Goal: Understand site structure: Understand site structure

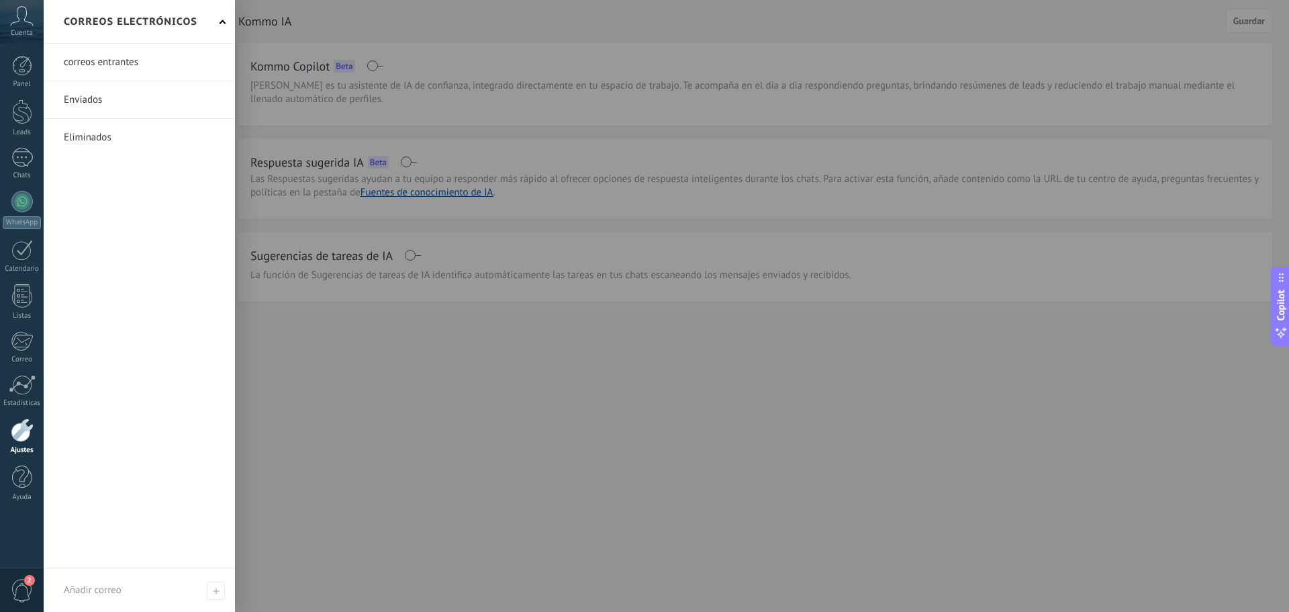
click at [21, 18] on icon at bounding box center [22, 16] width 24 height 20
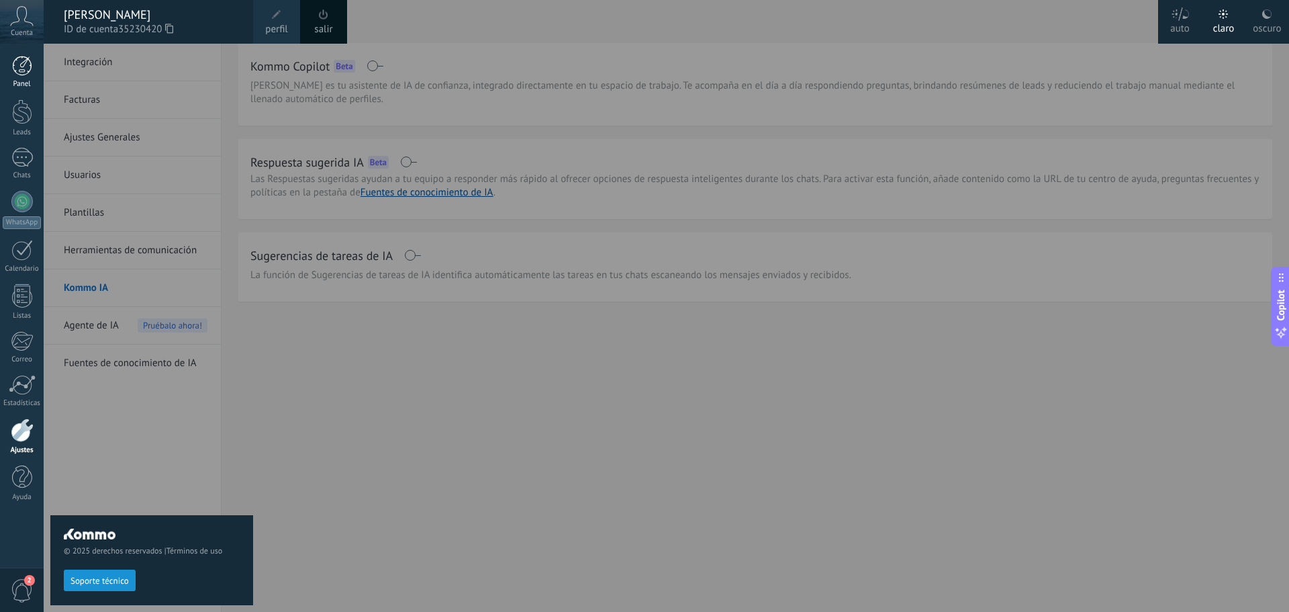
click at [26, 70] on div at bounding box center [22, 66] width 20 height 20
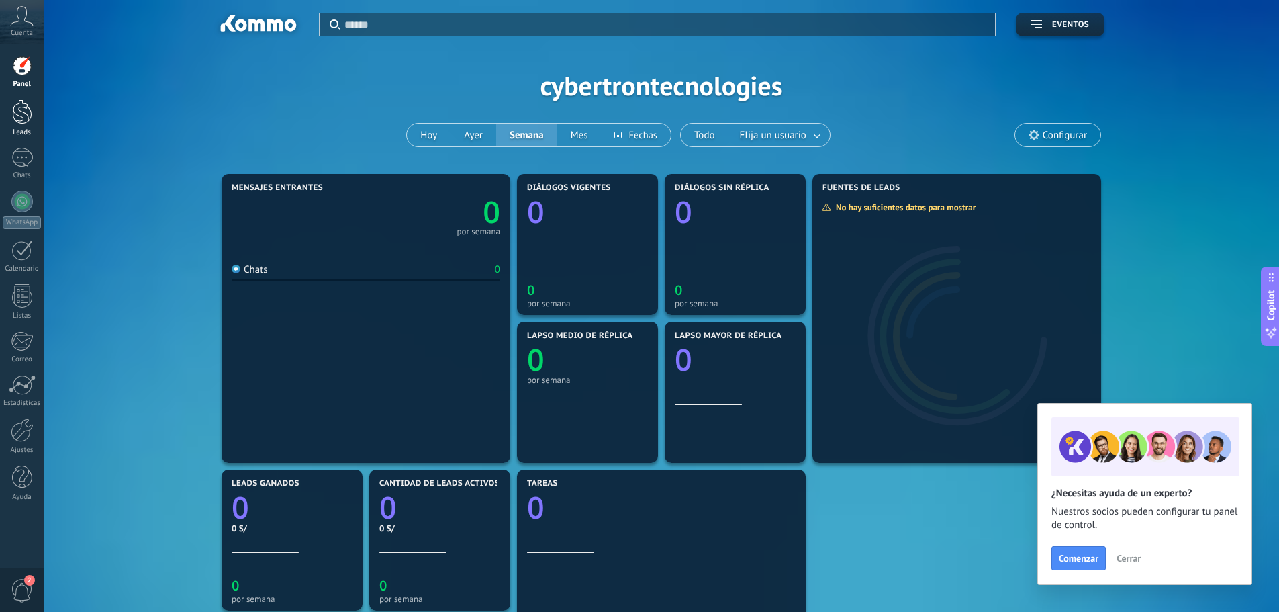
click at [22, 118] on div at bounding box center [22, 111] width 20 height 25
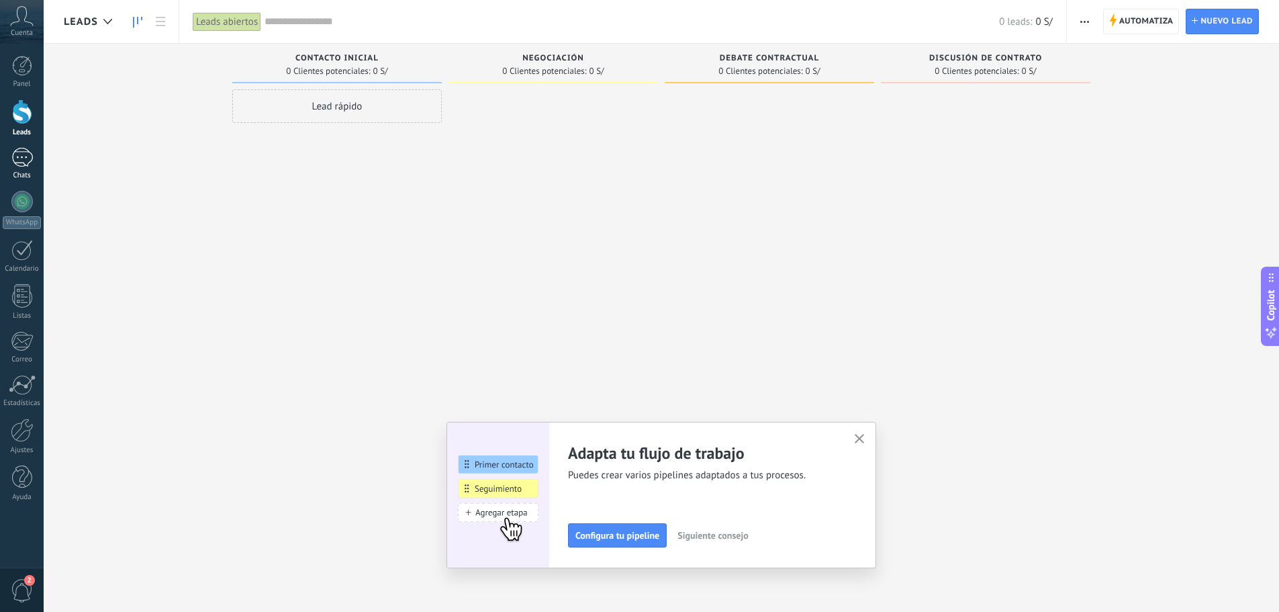
click at [18, 158] on div at bounding box center [21, 157] width 21 height 19
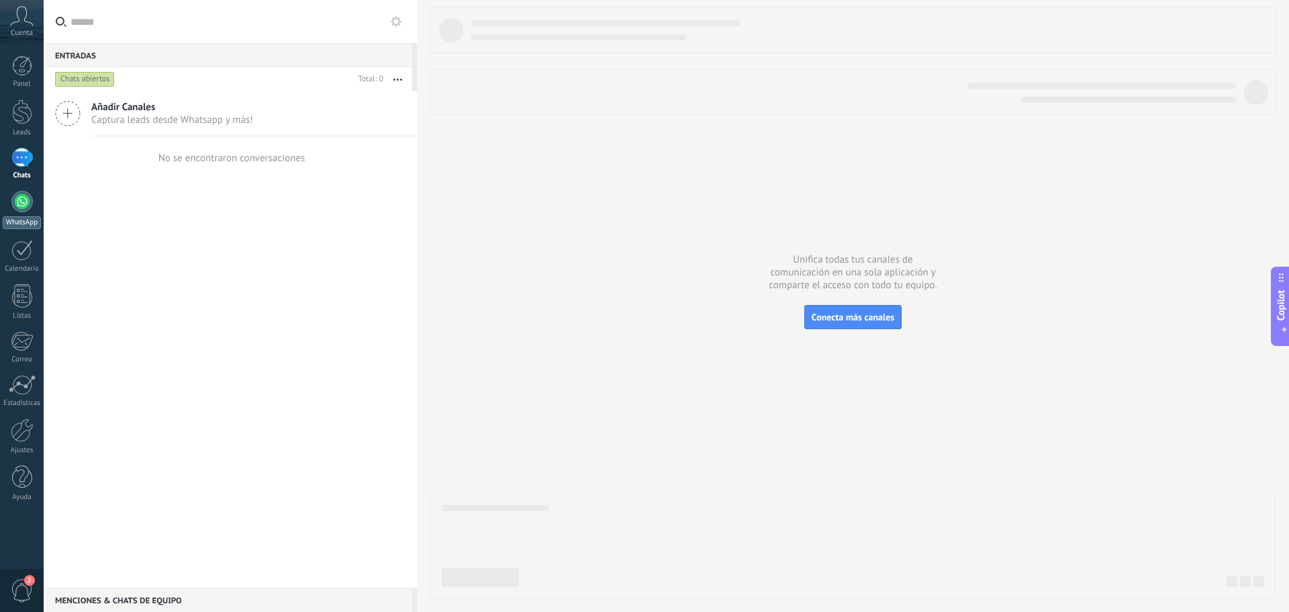
click at [19, 203] on div at bounding box center [21, 201] width 21 height 21
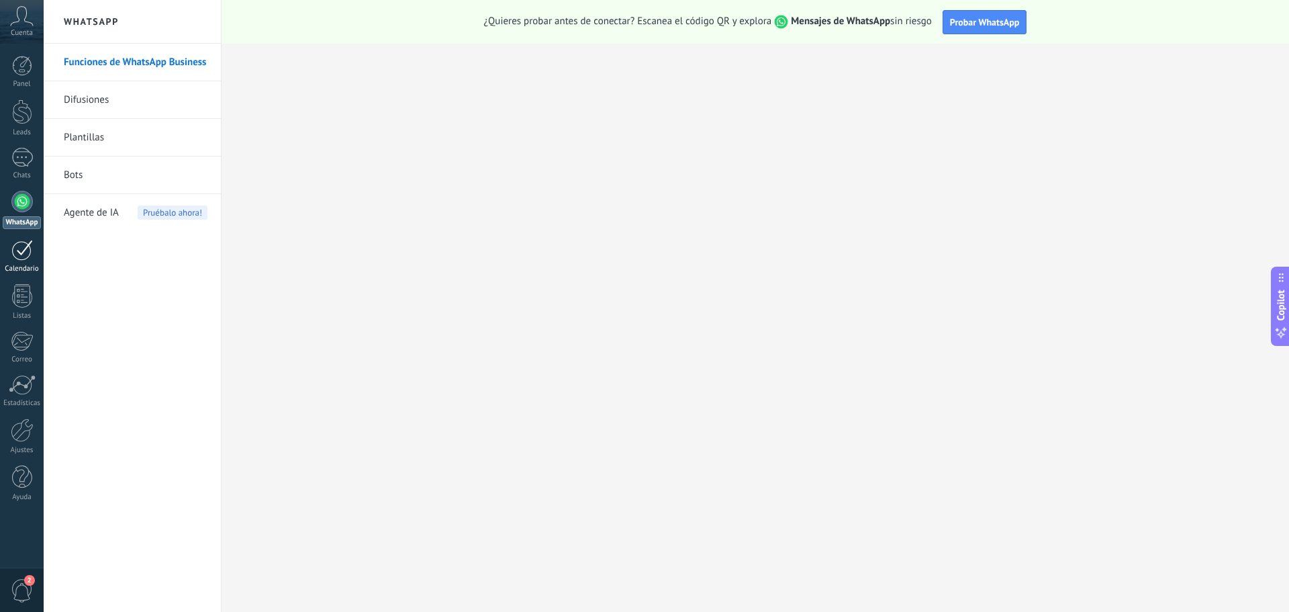
click at [23, 253] on div at bounding box center [21, 250] width 21 height 21
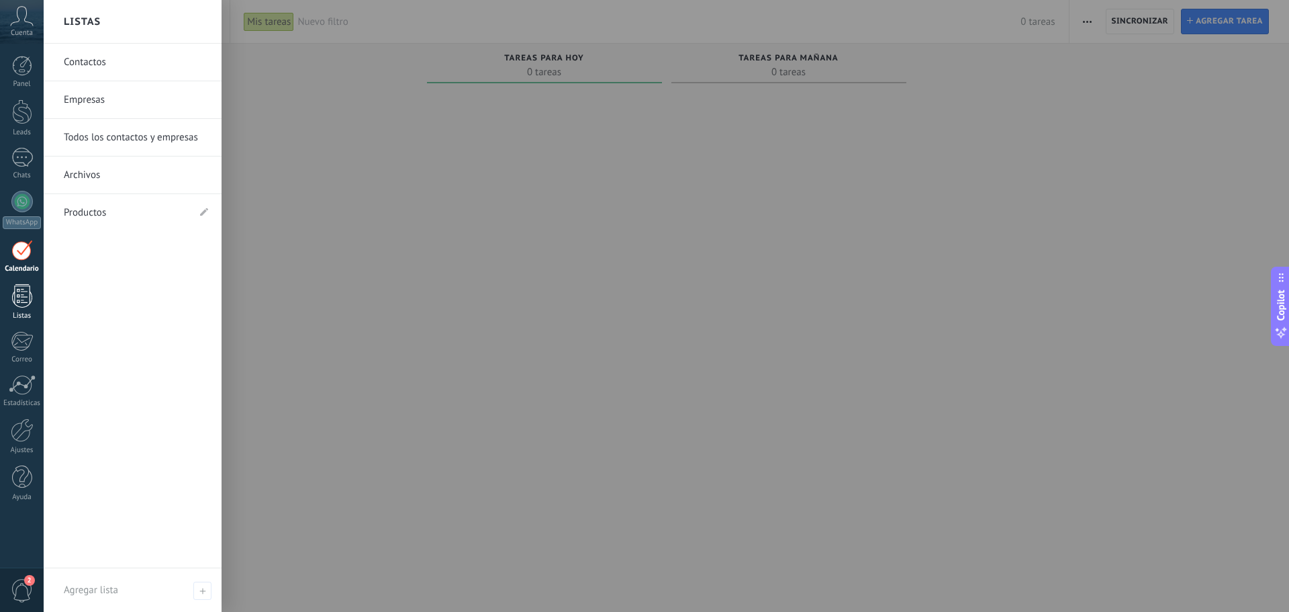
click at [20, 301] on div at bounding box center [22, 296] width 20 height 24
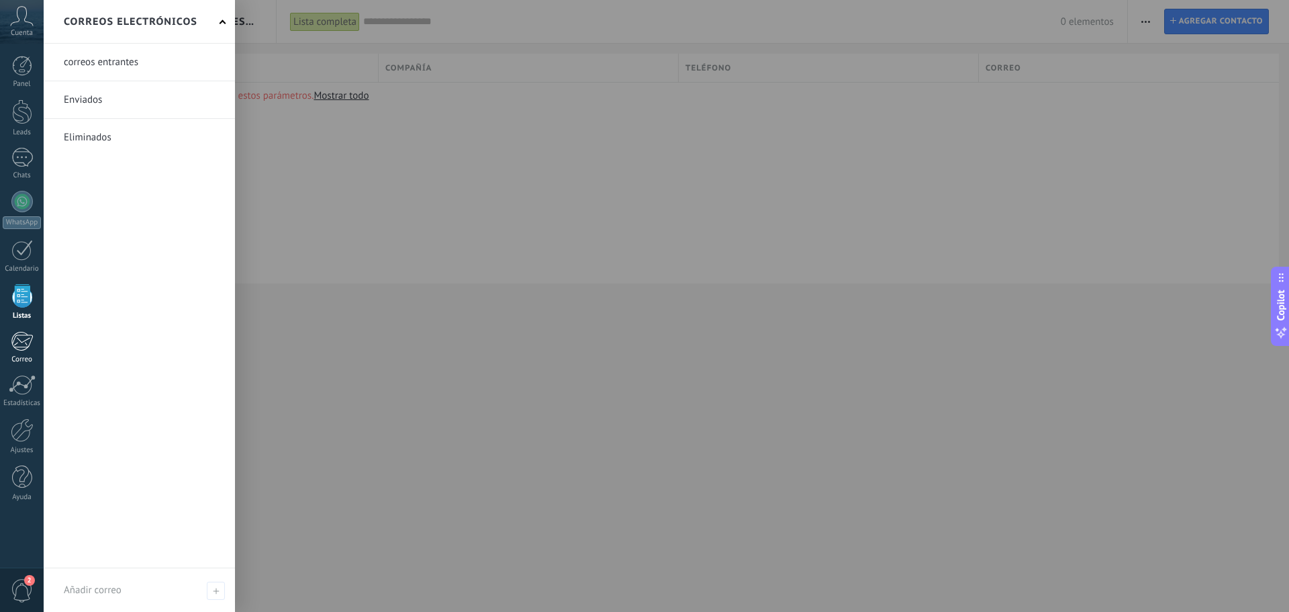
click at [26, 342] on div at bounding box center [22, 341] width 22 height 20
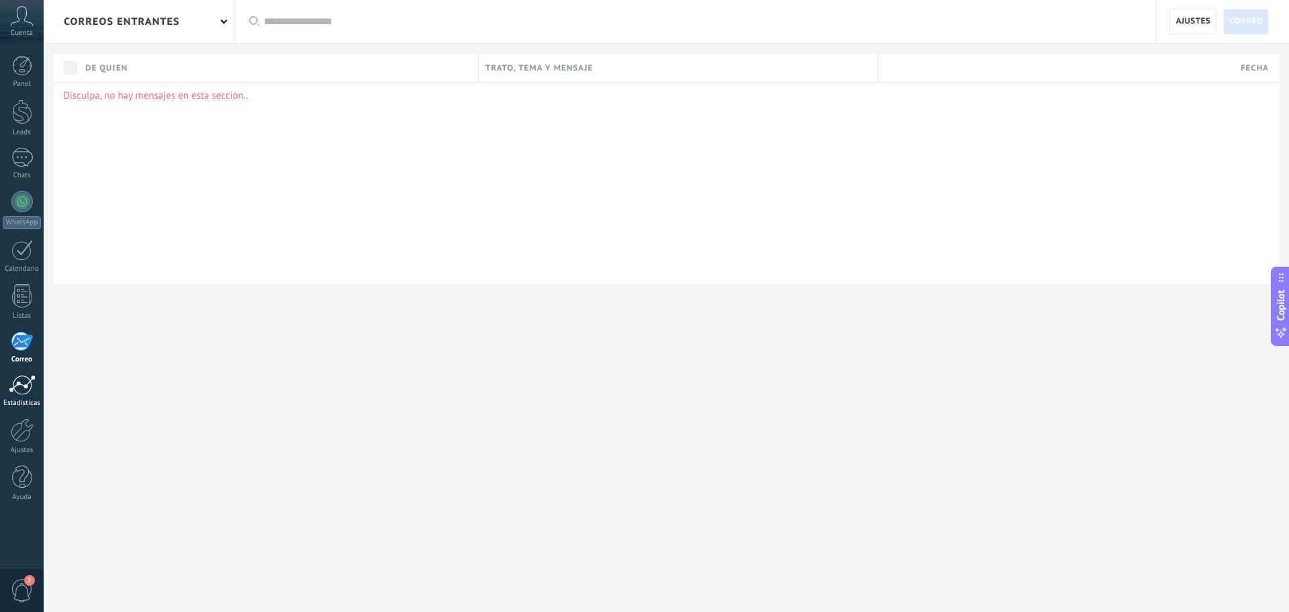
click at [20, 388] on div at bounding box center [22, 385] width 27 height 20
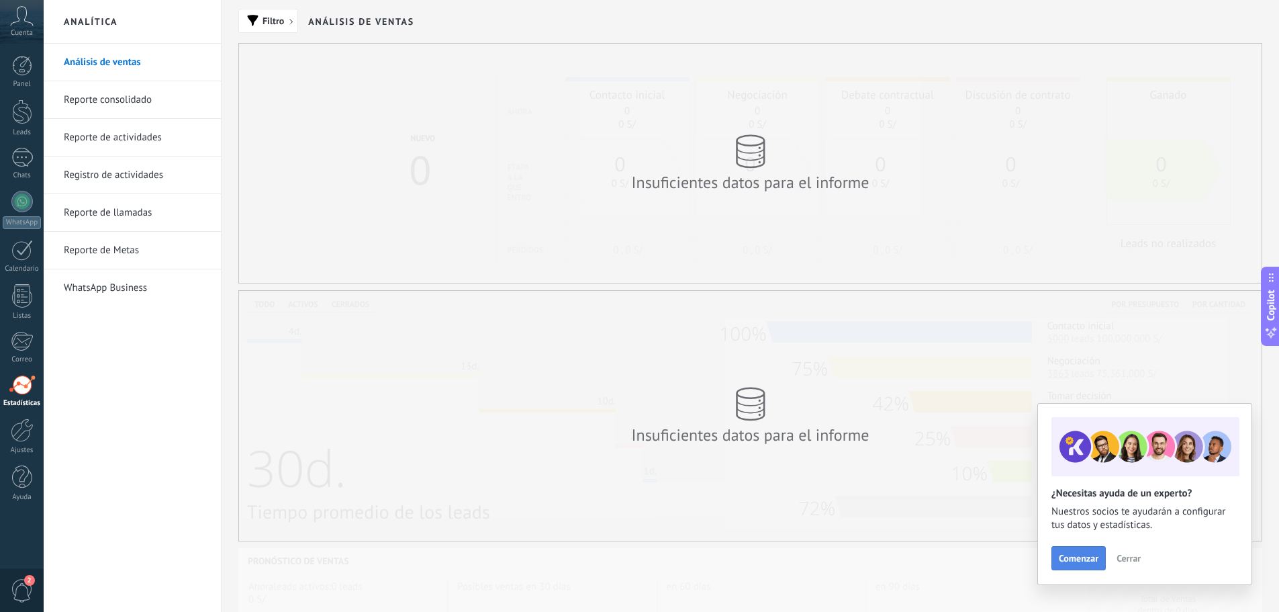
click at [1079, 558] on span "Comenzar" at bounding box center [1079, 557] width 40 height 9
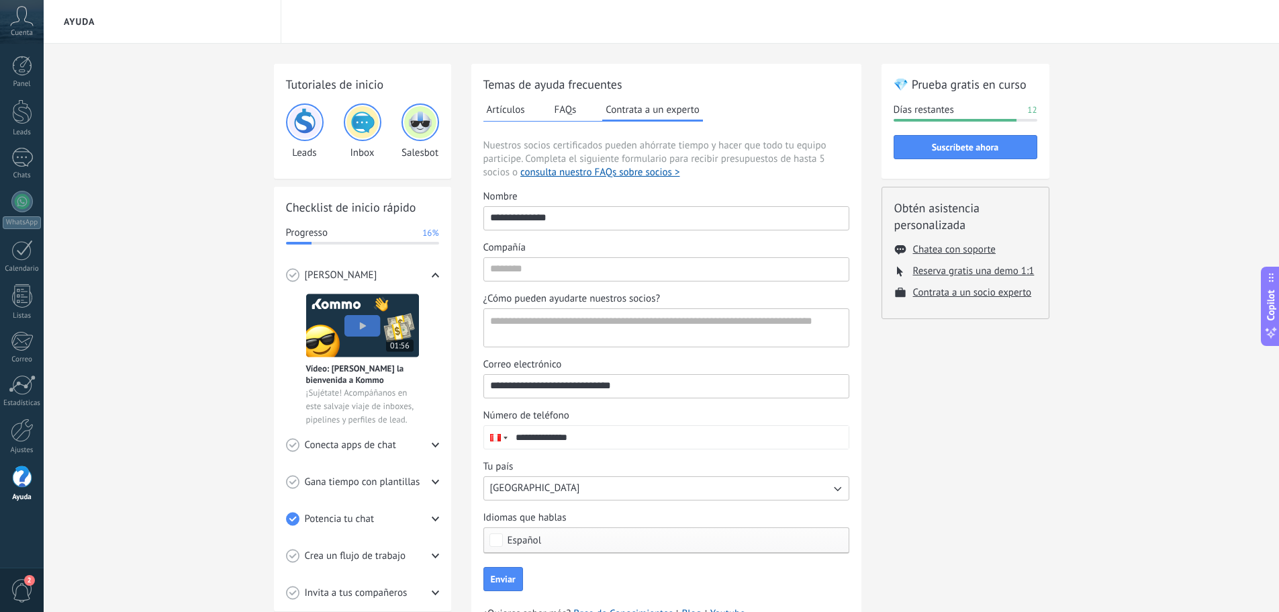
click at [416, 128] on img at bounding box center [420, 122] width 32 height 32
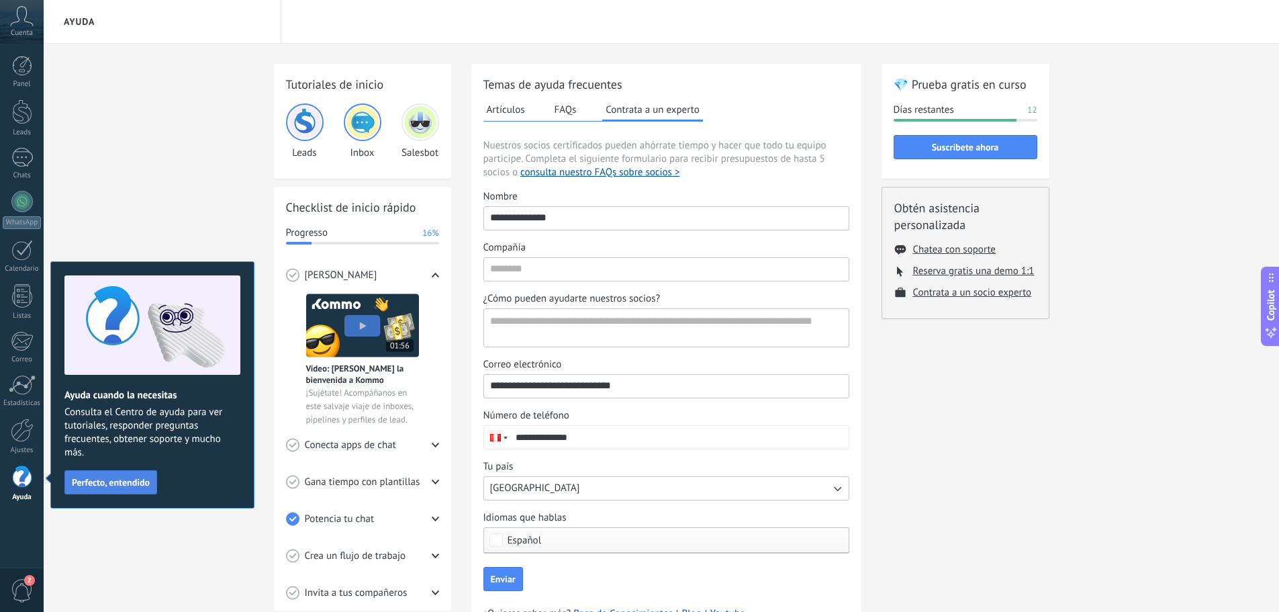
click at [112, 487] on span "Perfecto, entendido" at bounding box center [111, 481] width 78 height 9
click at [112, 487] on div "Tutoriales de inicio Leads Inbox Salesbot Checklist de inicio rápido Progresso …" at bounding box center [662, 360] width 1236 height 633
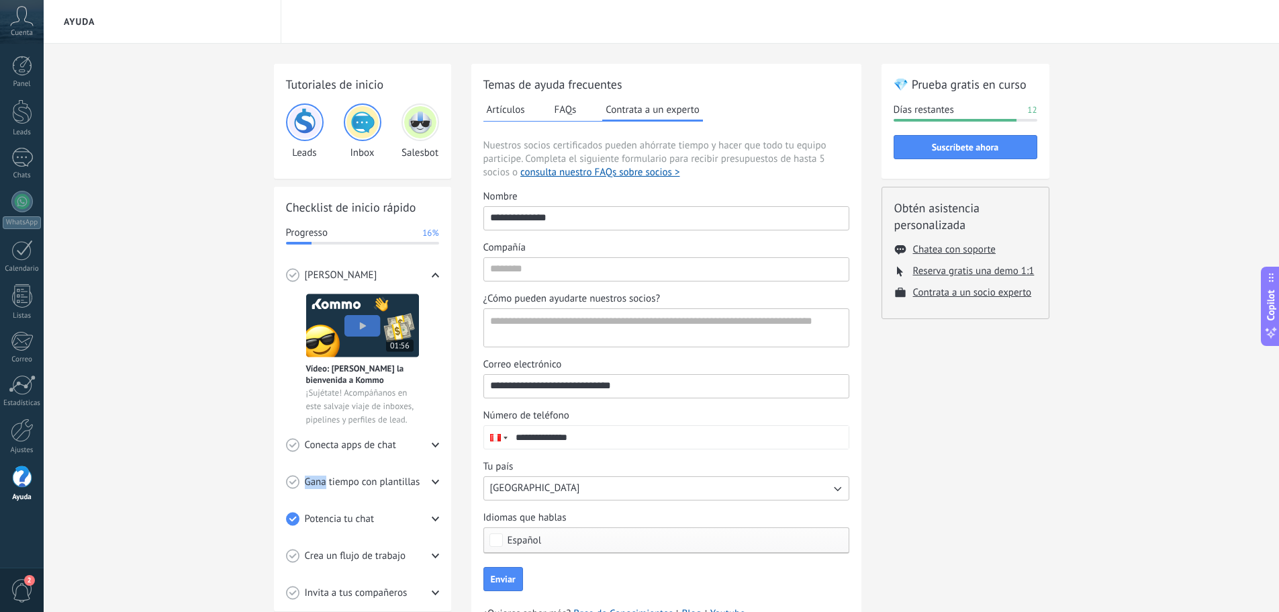
click at [424, 132] on img at bounding box center [420, 122] width 32 height 32
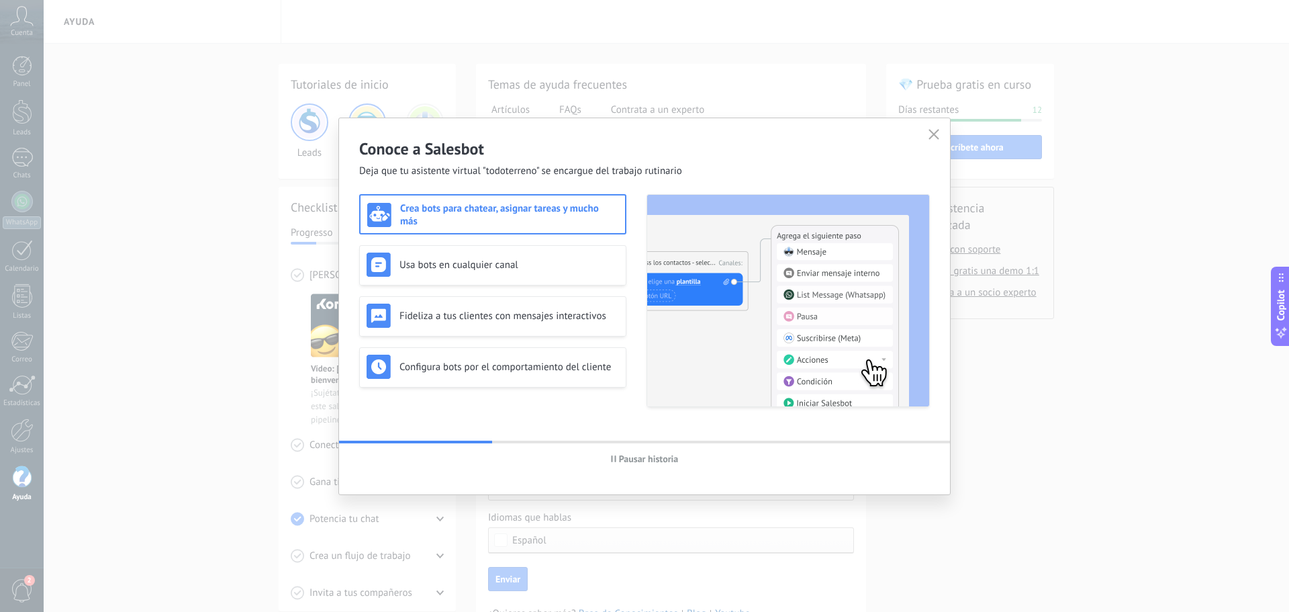
click at [392, 408] on div "Crea bots para chatear, asignar tareas y mucho más Usa bots en cualquier canal …" at bounding box center [644, 308] width 571 height 228
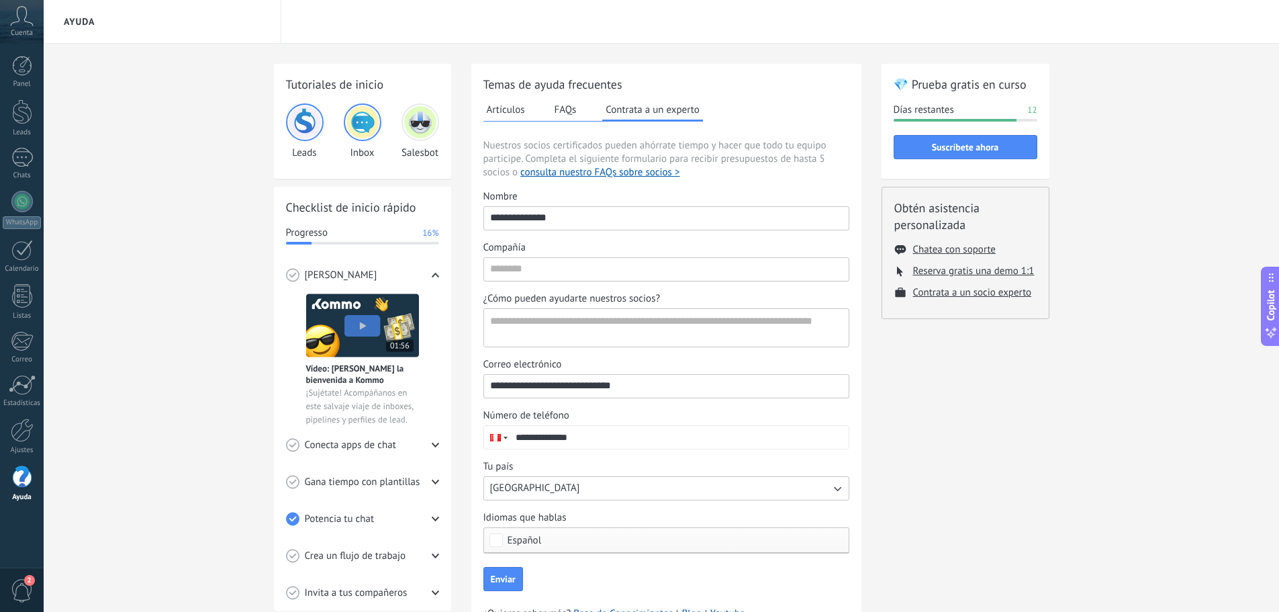
click at [308, 119] on img at bounding box center [305, 122] width 32 height 32
click at [365, 328] on img at bounding box center [362, 325] width 113 height 64
